Goal: Information Seeking & Learning: Check status

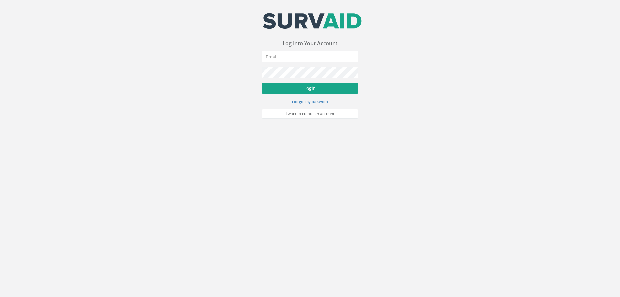
type input "[PERSON_NAME][EMAIL_ADDRESS][PERSON_NAME][DOMAIN_NAME]"
click at [306, 87] on button "Login" at bounding box center [310, 88] width 97 height 11
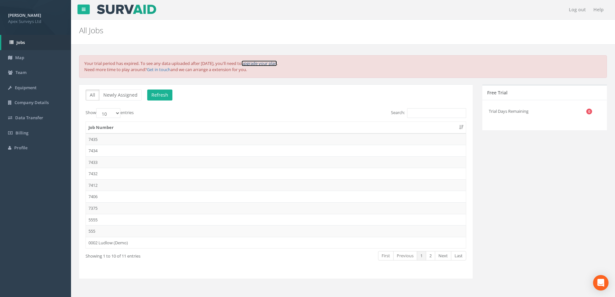
click at [277, 63] on link "upgrade your plan" at bounding box center [260, 63] width 36 height 6
click at [163, 70] on link "Get in touch" at bounding box center [159, 70] width 24 height 6
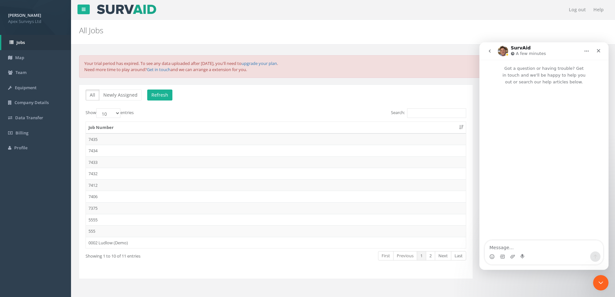
click at [218, 98] on p "All Newly Assigned Refresh" at bounding box center [276, 95] width 381 height 13
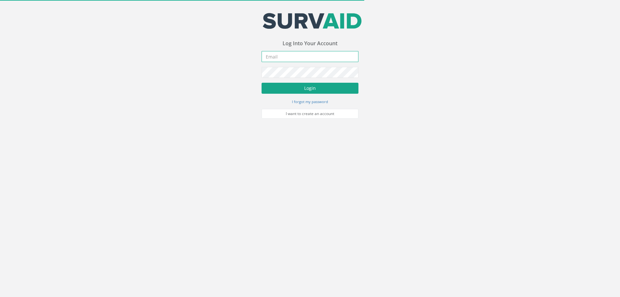
type input "[PERSON_NAME][EMAIL_ADDRESS][PERSON_NAME][DOMAIN_NAME]"
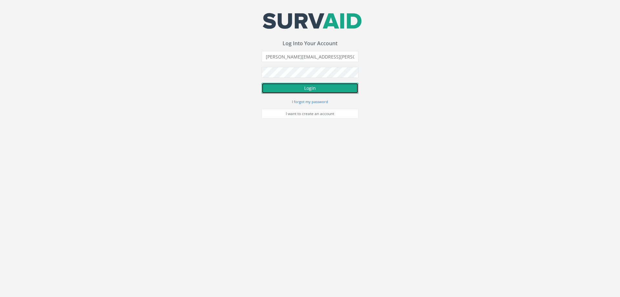
click at [294, 87] on button "Login" at bounding box center [310, 88] width 97 height 11
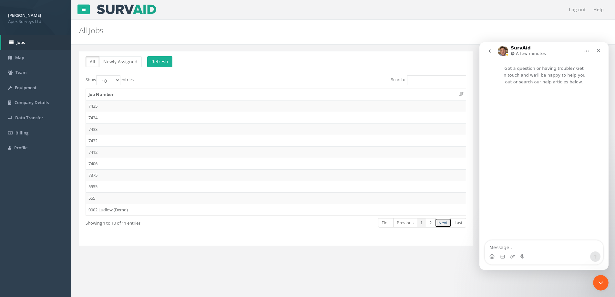
click at [442, 223] on link "Next" at bounding box center [443, 222] width 16 height 9
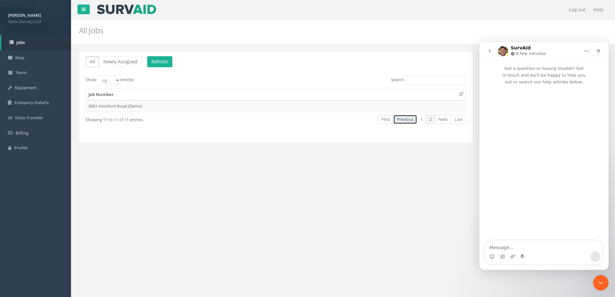
click at [408, 120] on link "Previous" at bounding box center [405, 119] width 24 height 9
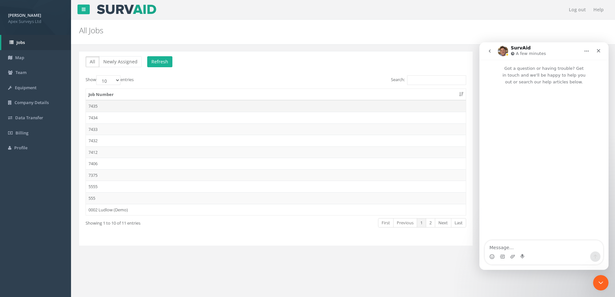
click at [95, 104] on td "7435" at bounding box center [276, 106] width 380 height 12
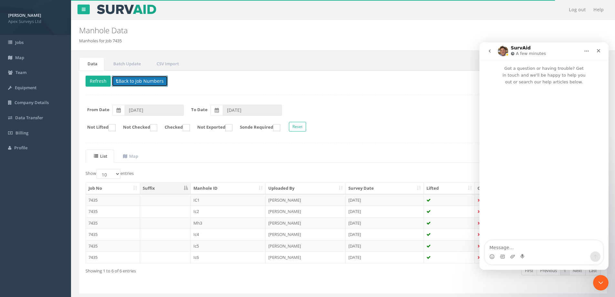
click at [139, 81] on button "Back to Job Numbers" at bounding box center [140, 81] width 56 height 11
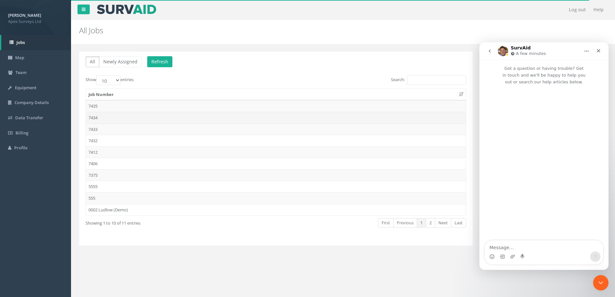
click at [93, 117] on td "7434" at bounding box center [276, 118] width 380 height 12
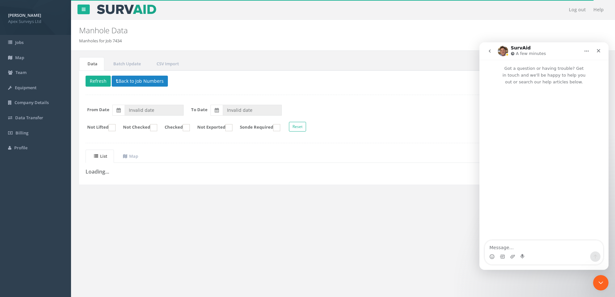
type input "01/09/2025"
type input "05/09/2025"
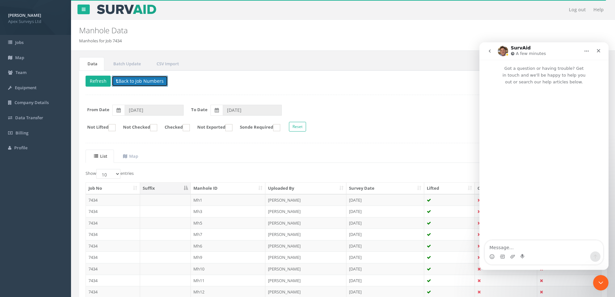
click at [130, 81] on button "Back to Job Numbers" at bounding box center [140, 81] width 56 height 11
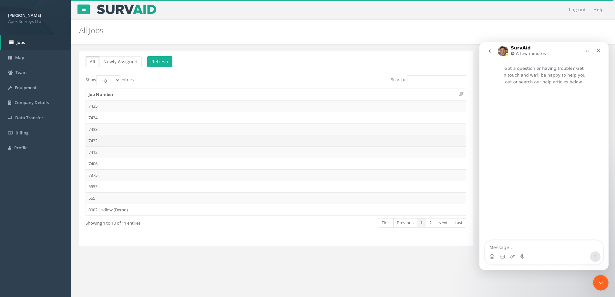
click at [95, 140] on td "7432" at bounding box center [276, 141] width 380 height 12
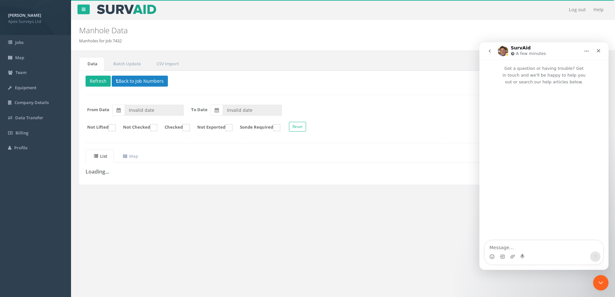
type input "31/08/2025"
type input "05/09/2025"
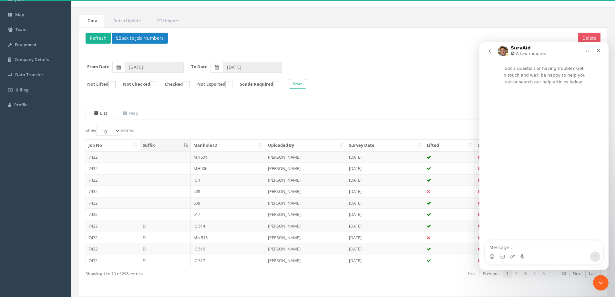
scroll to position [63, 0]
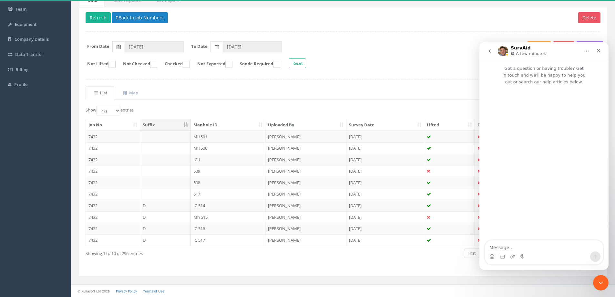
click at [420, 126] on th "Survey Date" at bounding box center [385, 125] width 78 height 12
click at [397, 125] on th "Survey Date" at bounding box center [385, 125] width 78 height 12
click at [599, 51] on icon "Close" at bounding box center [599, 51] width 4 height 4
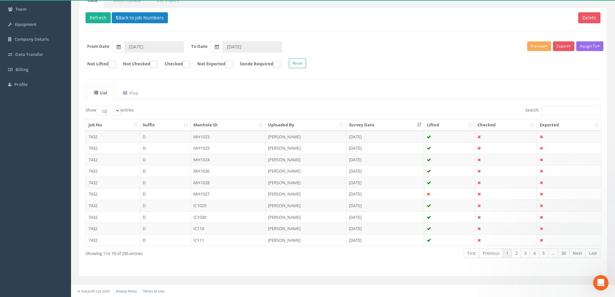
scroll to position [0, 0]
click at [137, 18] on button "Back to Job Numbers" at bounding box center [140, 17] width 56 height 11
